Goal: Information Seeking & Learning: Learn about a topic

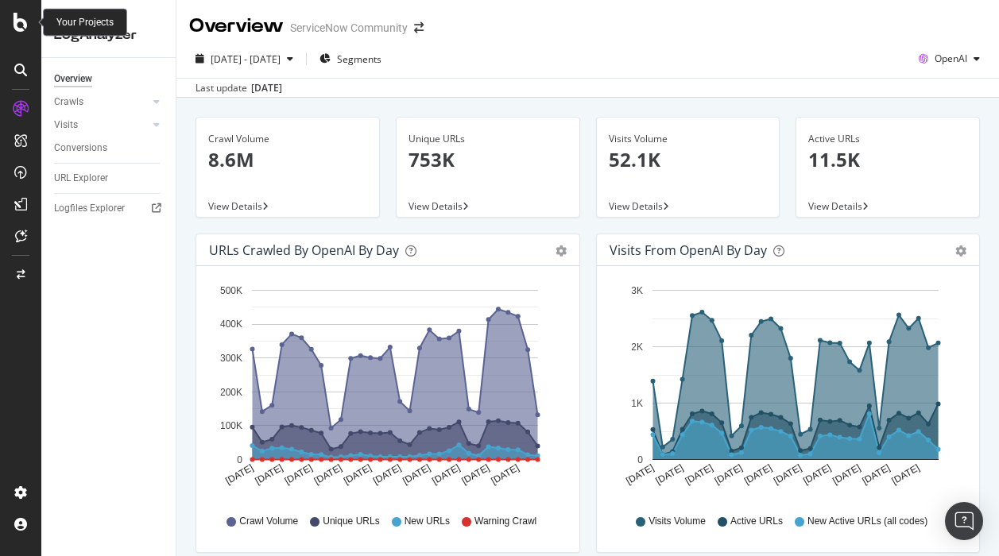
click at [22, 17] on icon at bounding box center [21, 22] width 14 height 19
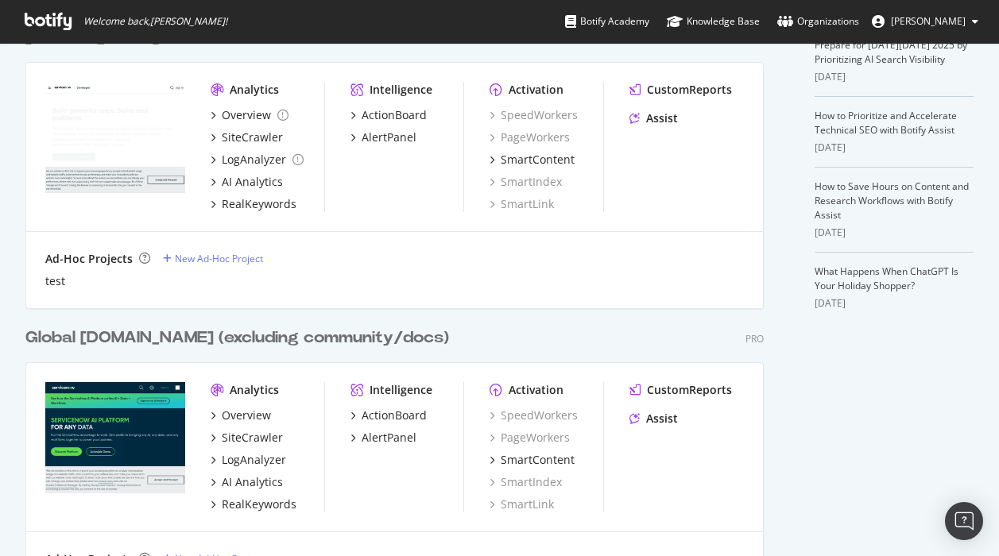
scroll to position [406, 0]
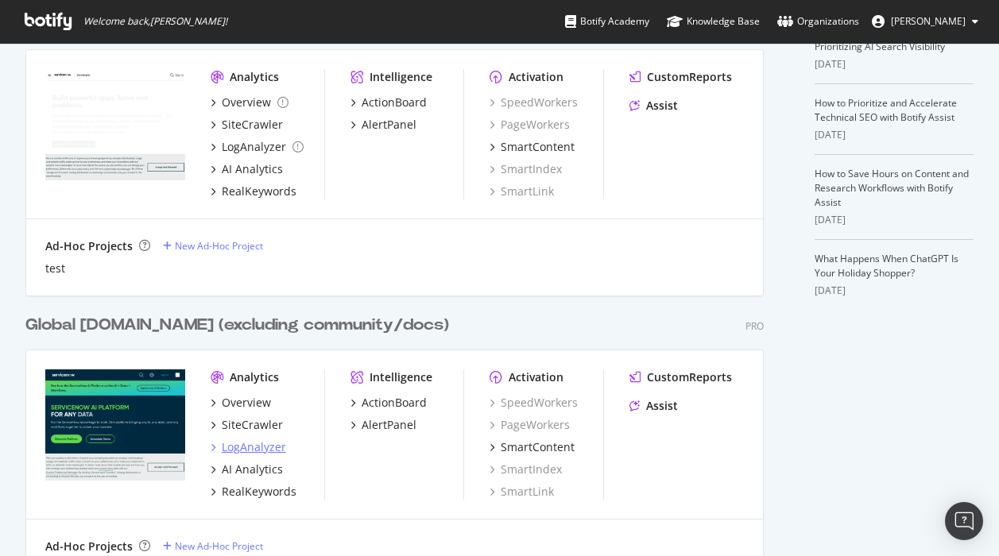
click at [269, 447] on div "LogAnalyzer" at bounding box center [254, 448] width 64 height 16
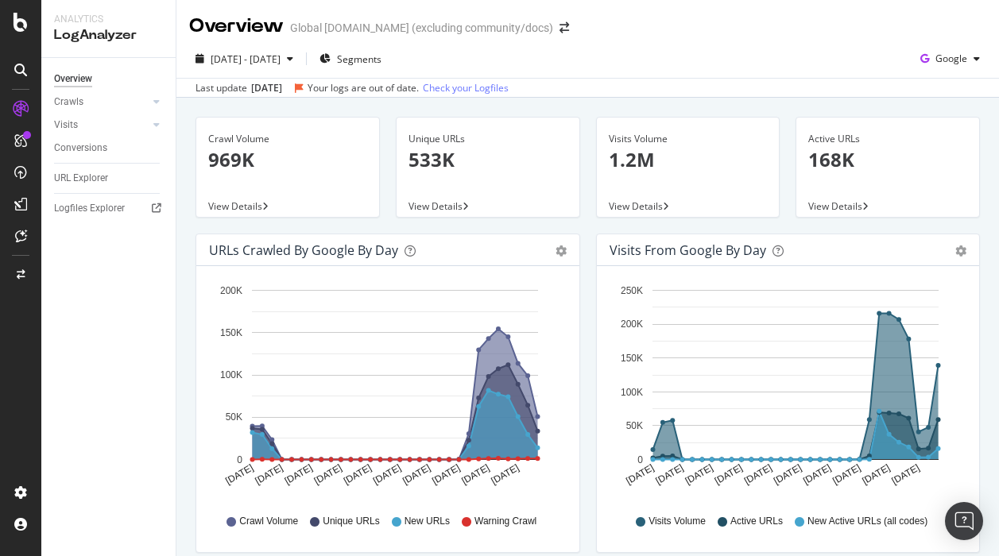
click at [486, 97] on div "[DATE] - [DATE] Segments Google Last update [DATE] Your logs are out of date. C…" at bounding box center [587, 69] width 823 height 58
click at [490, 87] on link "Check your Logfiles" at bounding box center [466, 88] width 86 height 14
click at [14, 279] on div at bounding box center [21, 274] width 38 height 25
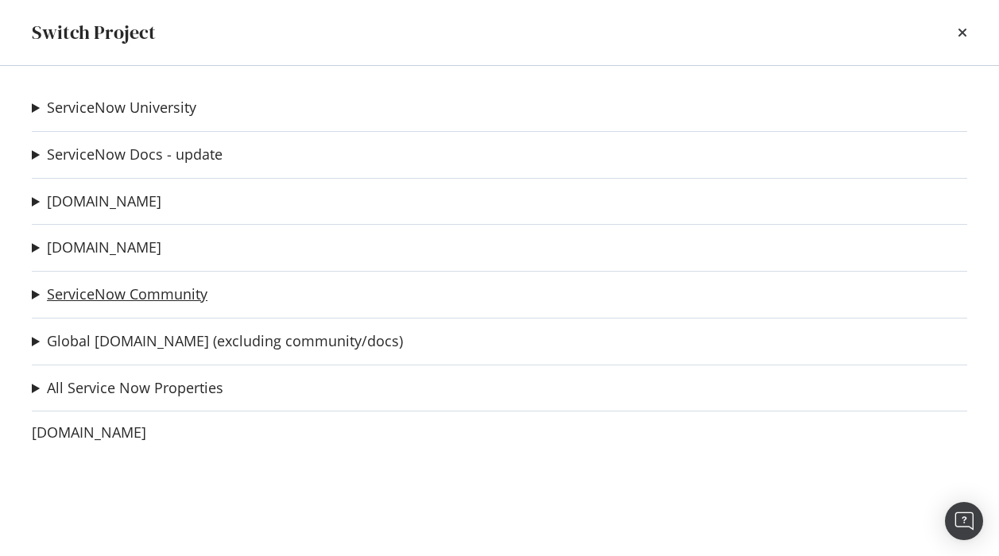
click at [146, 292] on link "ServiceNow Community" at bounding box center [127, 294] width 161 height 17
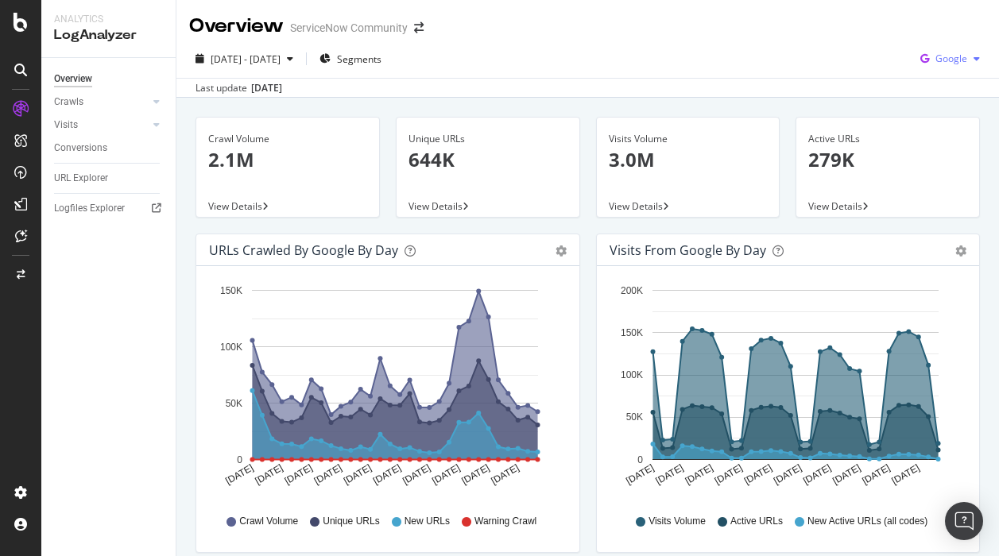
click at [959, 59] on span "Google" at bounding box center [952, 59] width 32 height 14
click at [949, 149] on span "OpenAI" at bounding box center [951, 149] width 59 height 14
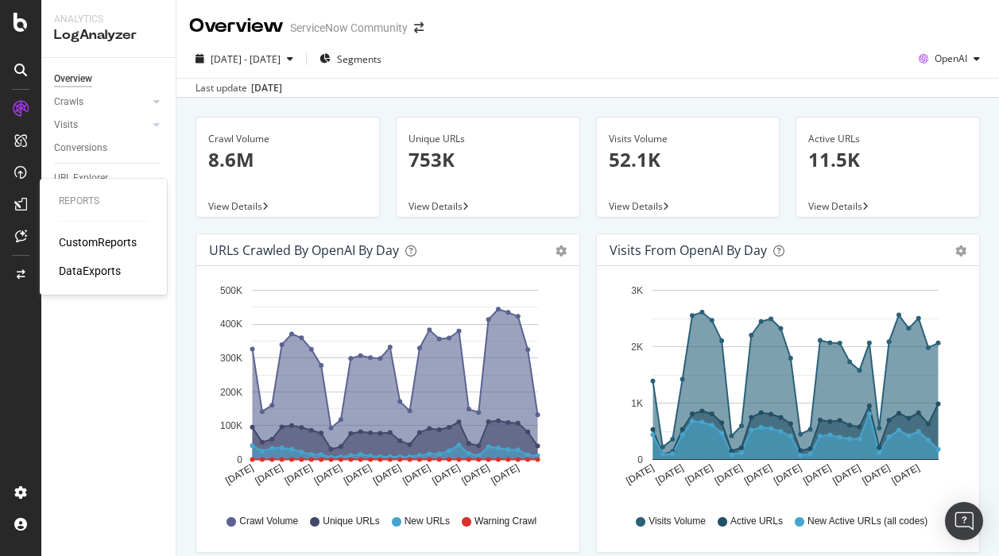
click at [100, 238] on div "CustomReports" at bounding box center [98, 242] width 78 height 16
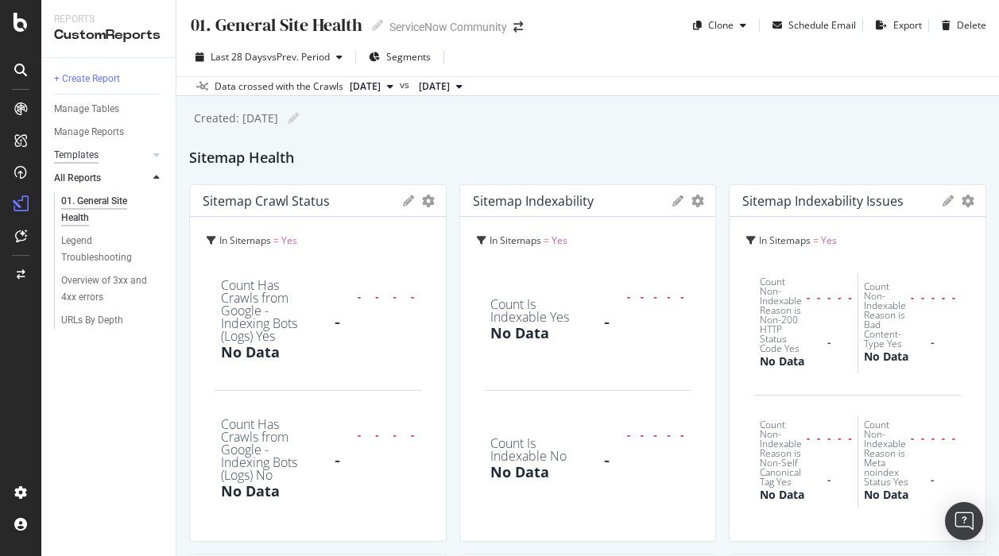
click at [91, 153] on div "Templates" at bounding box center [76, 155] width 45 height 17
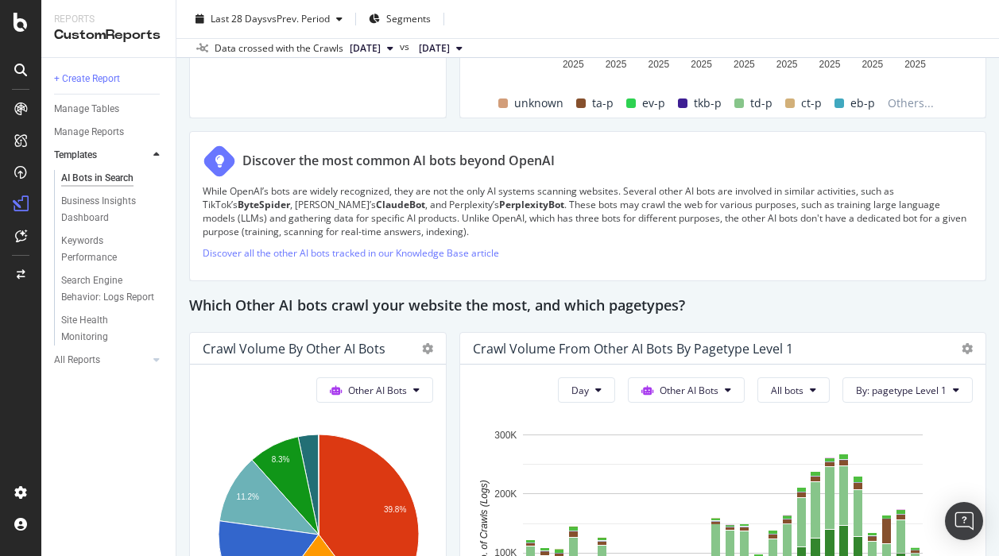
scroll to position [2227, 0]
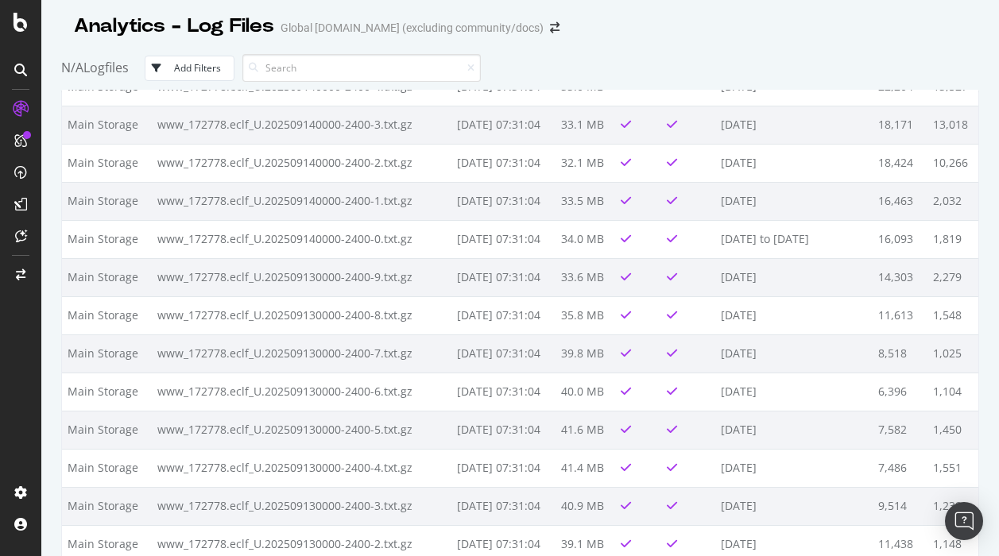
scroll to position [285, 0]
